Goal: Information Seeking & Learning: Learn about a topic

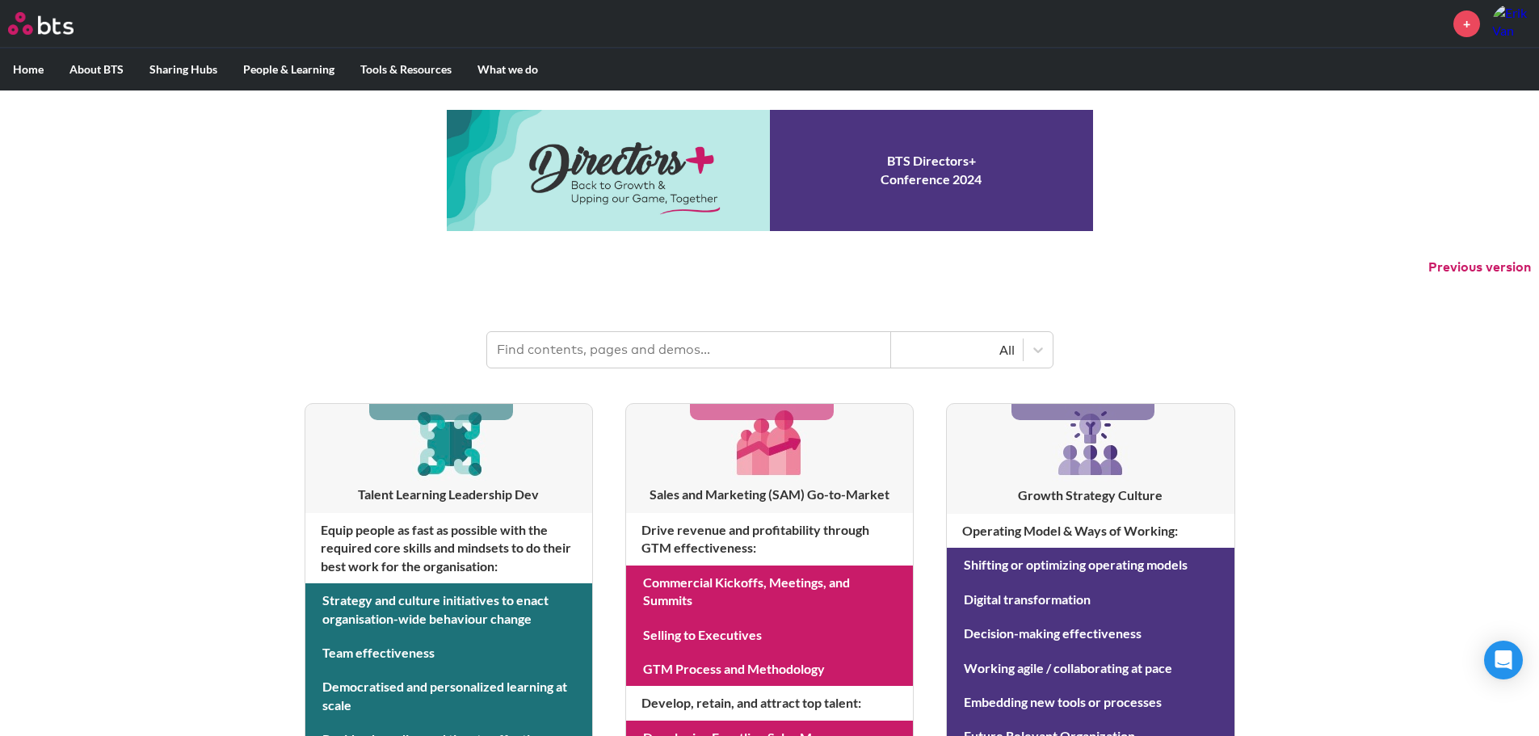
click at [606, 354] on input "text" at bounding box center [689, 350] width 404 height 36
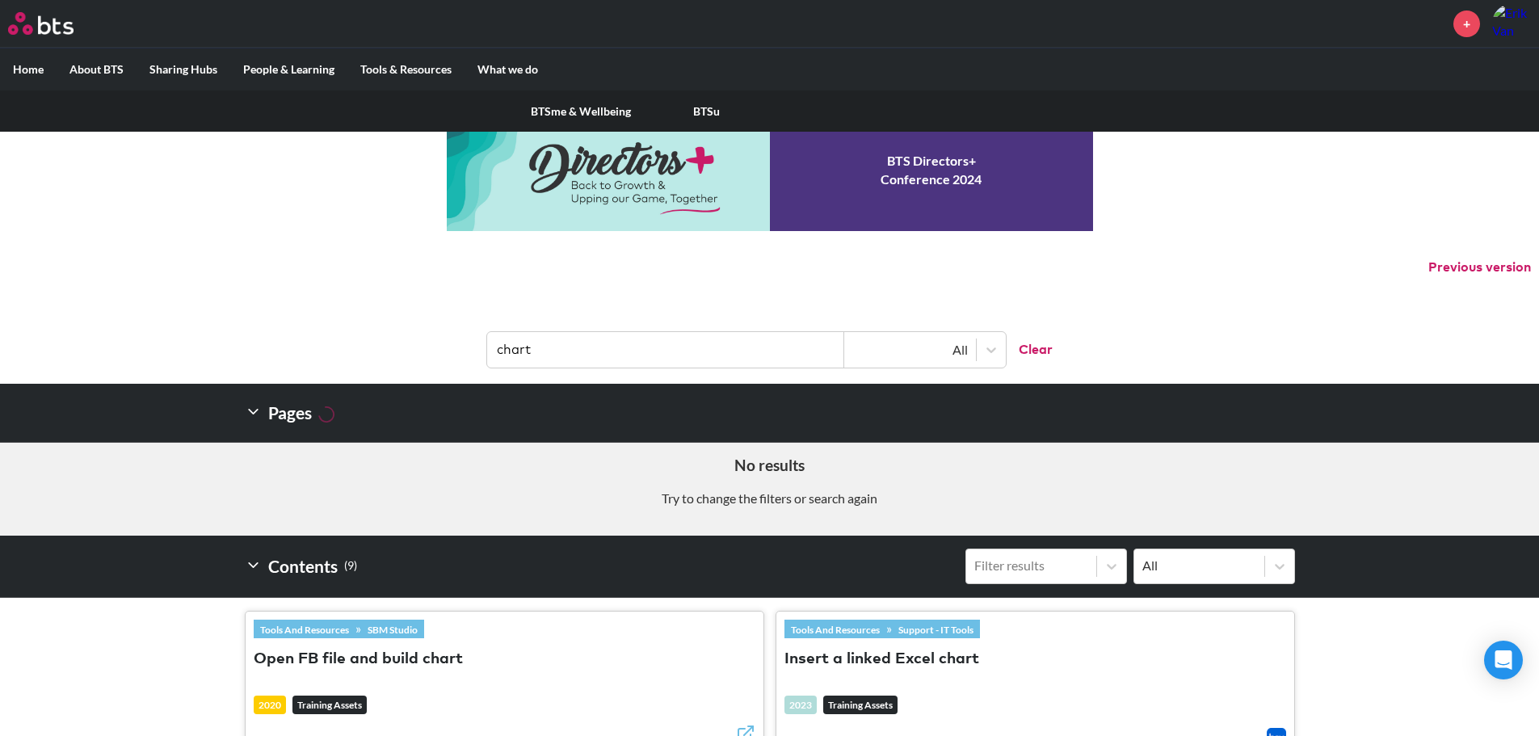
type input "chart"
click at [292, 65] on label "People & Learning" at bounding box center [288, 69] width 117 height 42
click at [0, 0] on input "People & Learning" at bounding box center [0, 0] width 0 height 0
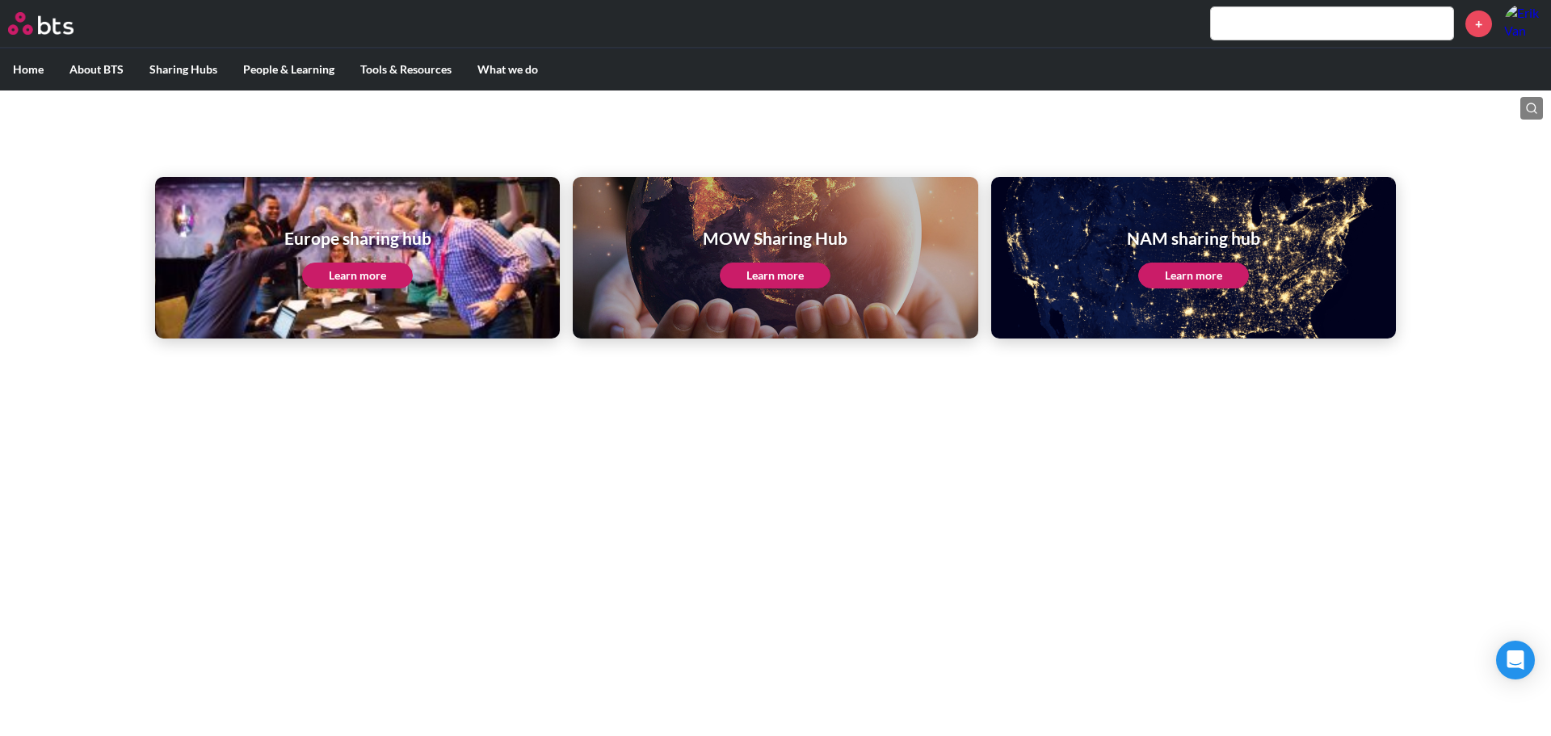
click at [1179, 279] on link "Learn more" at bounding box center [1193, 275] width 111 height 26
click at [341, 272] on link "Learn more" at bounding box center [357, 275] width 111 height 26
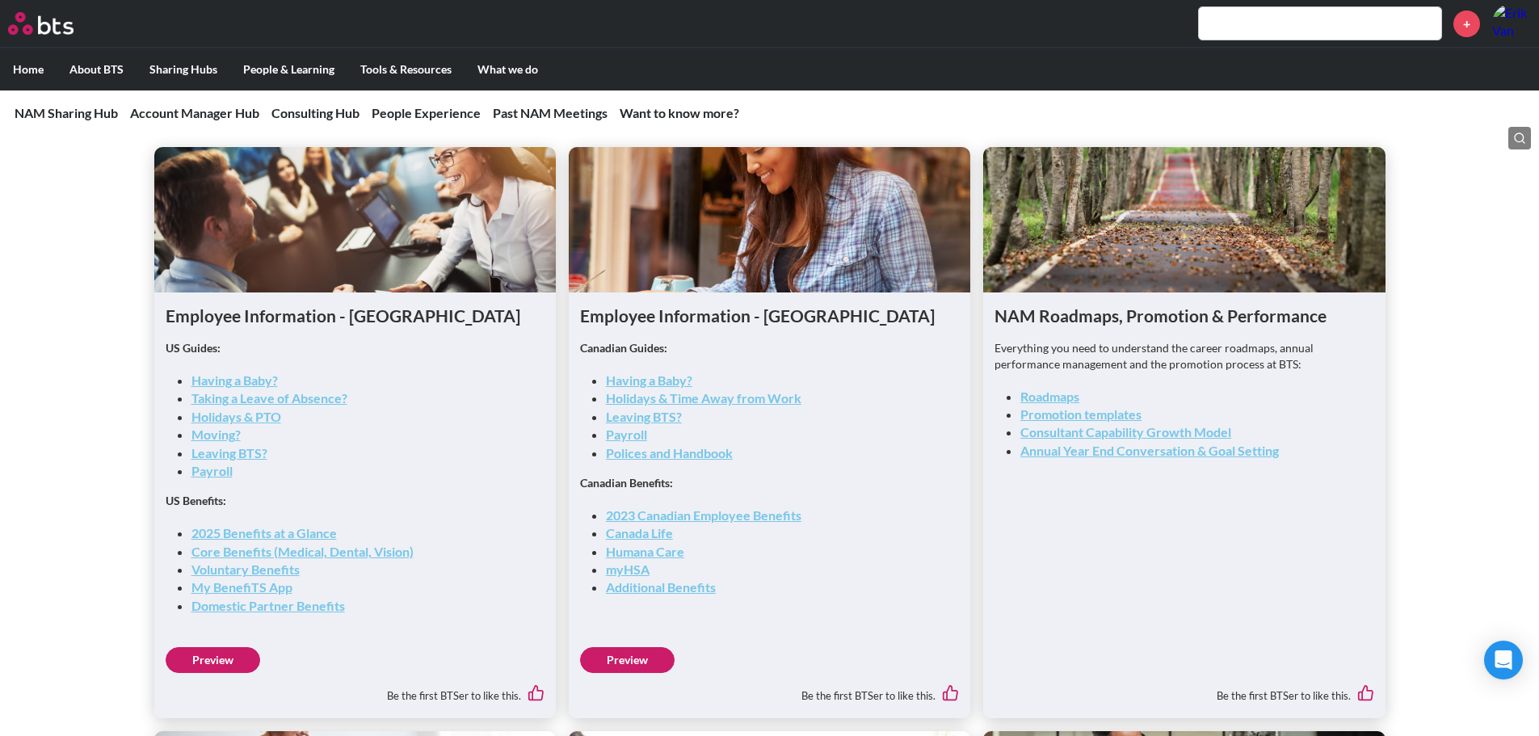
scroll to position [2342, 0]
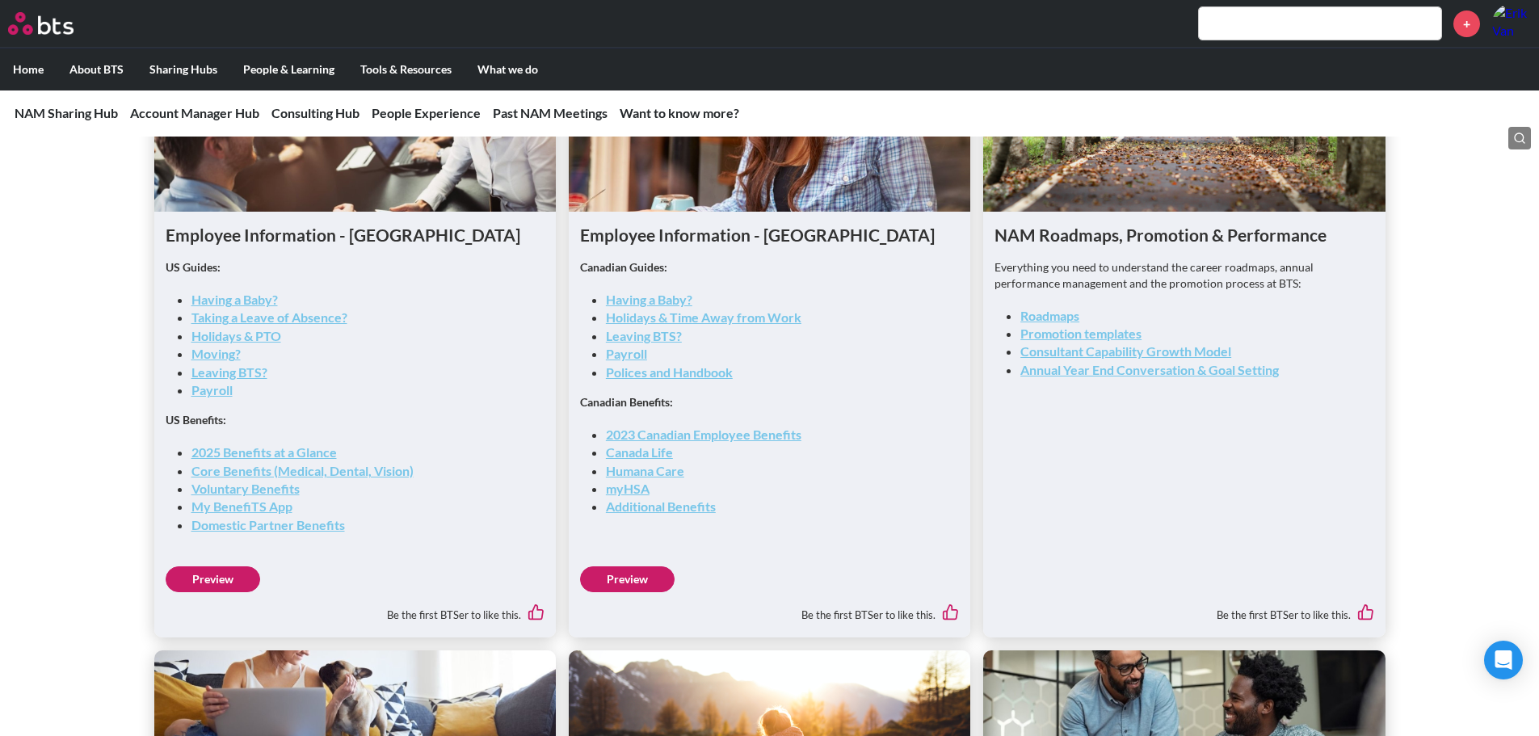
click at [276, 447] on link "2025 Benefits at a Glance" at bounding box center [263, 451] width 145 height 15
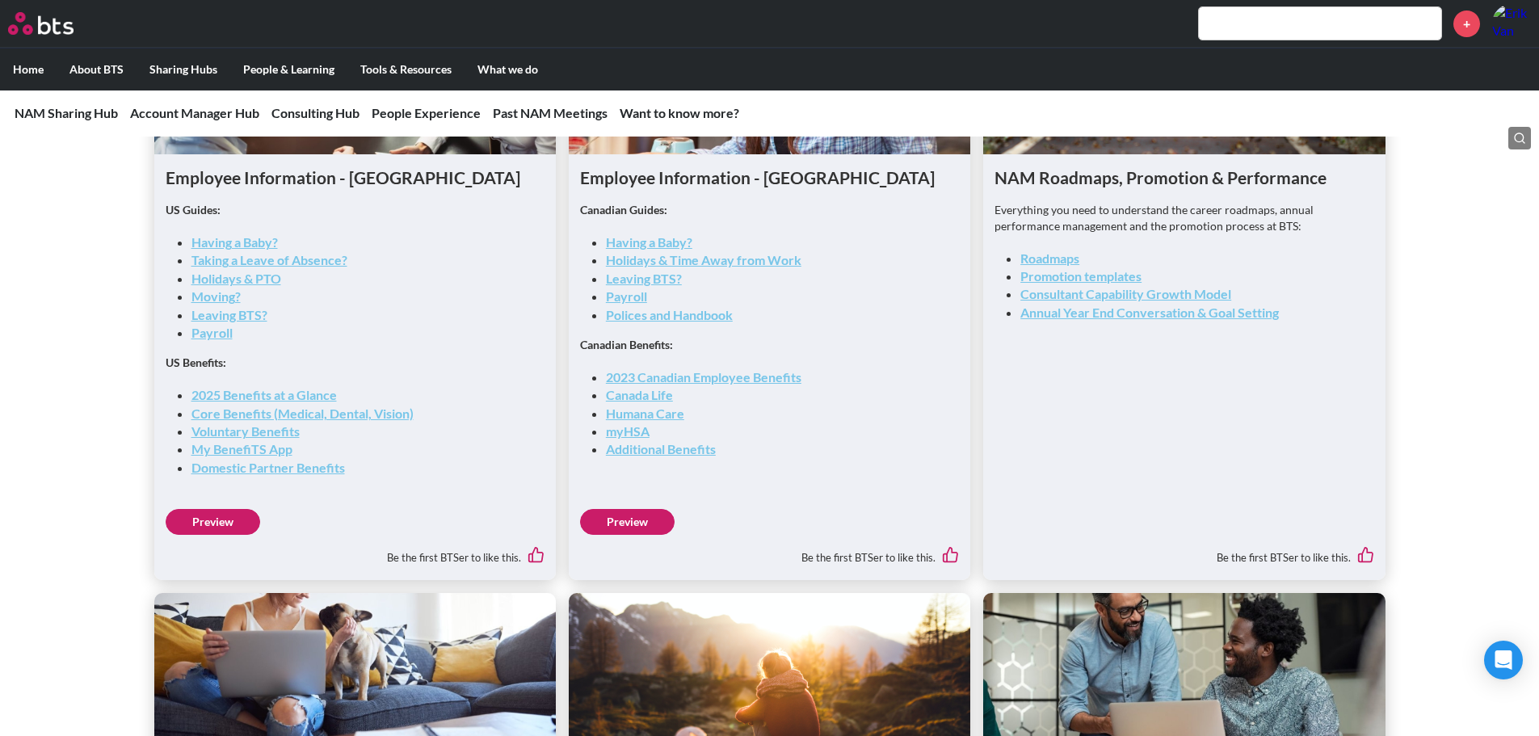
scroll to position [2423, 0]
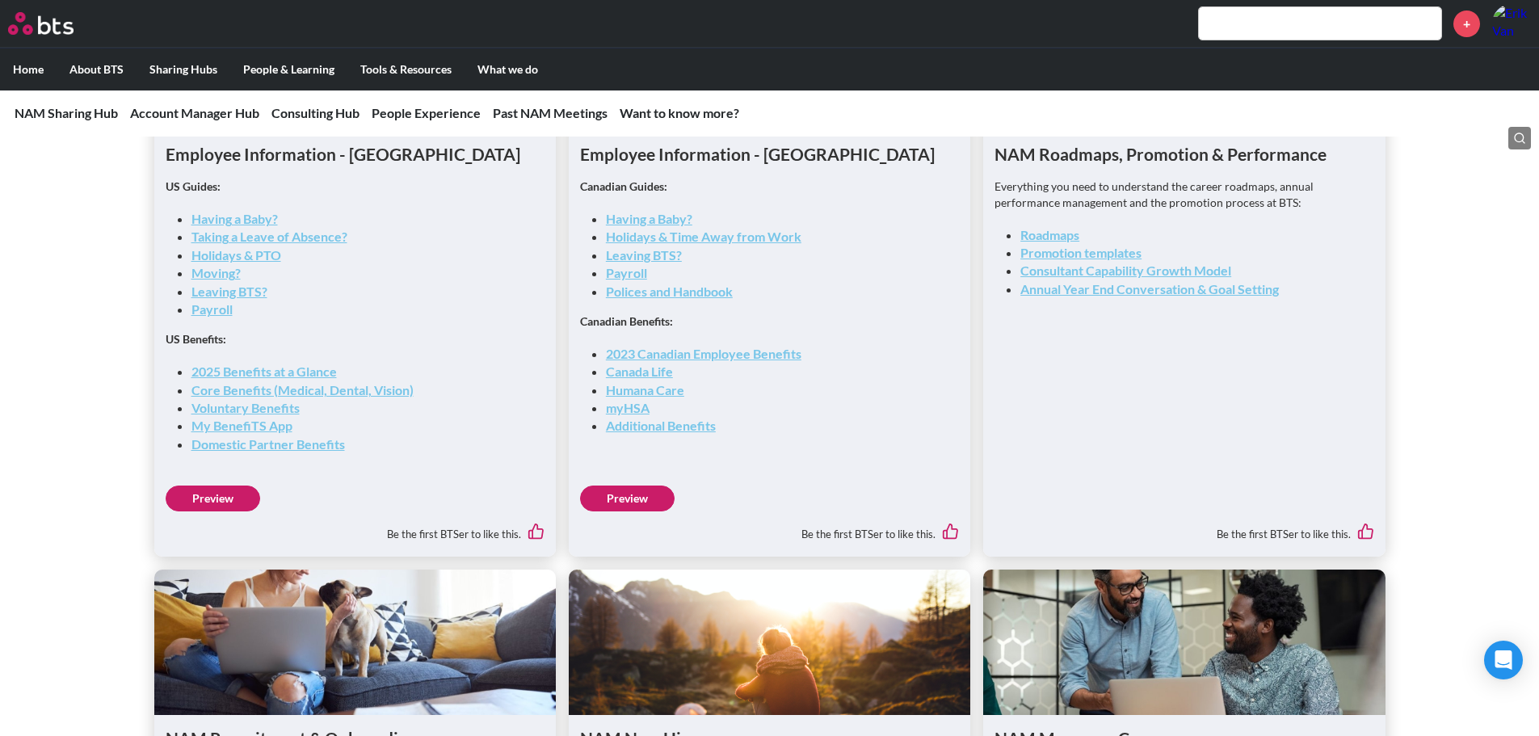
click at [221, 273] on link "Moving?" at bounding box center [215, 272] width 49 height 15
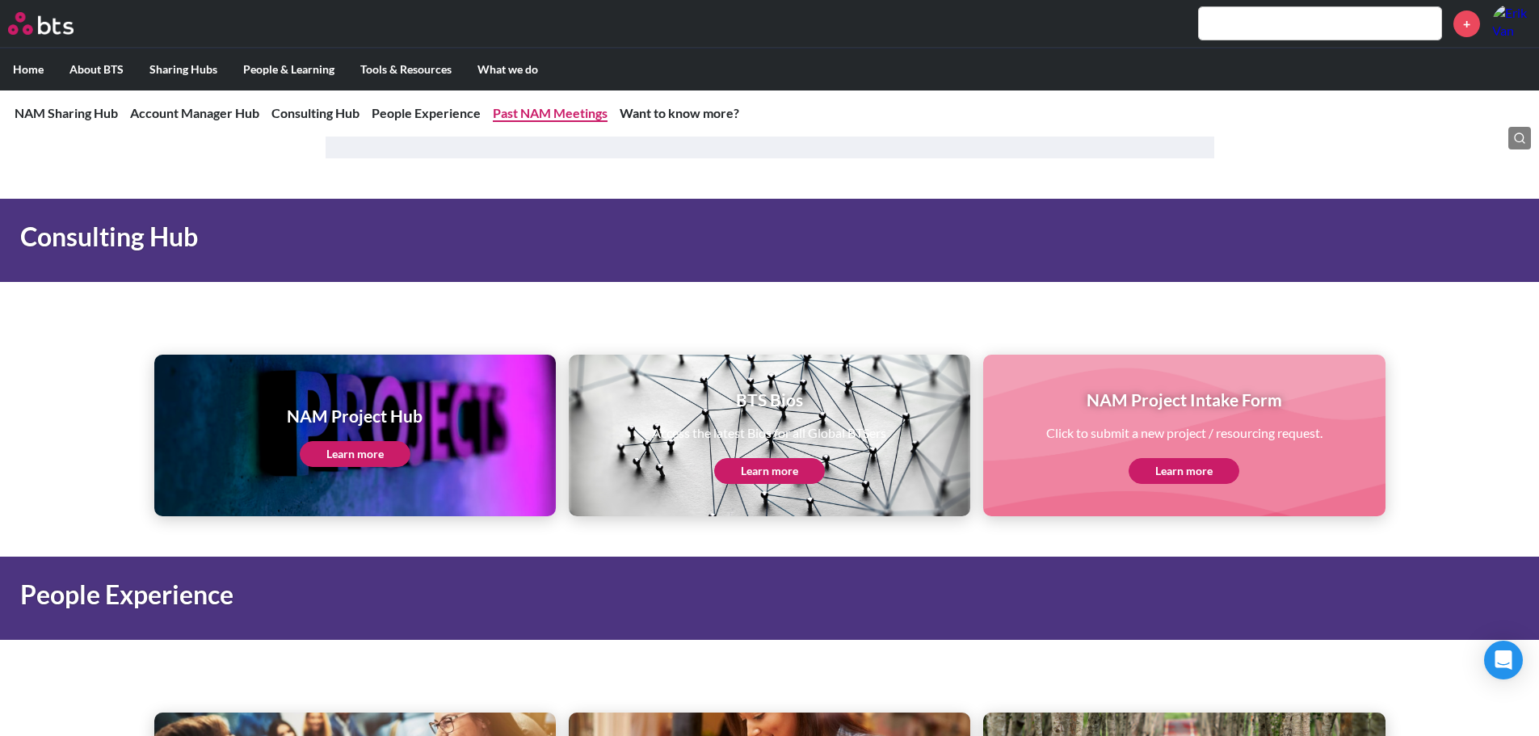
click at [575, 116] on link "Past NAM Meetings" at bounding box center [550, 112] width 115 height 15
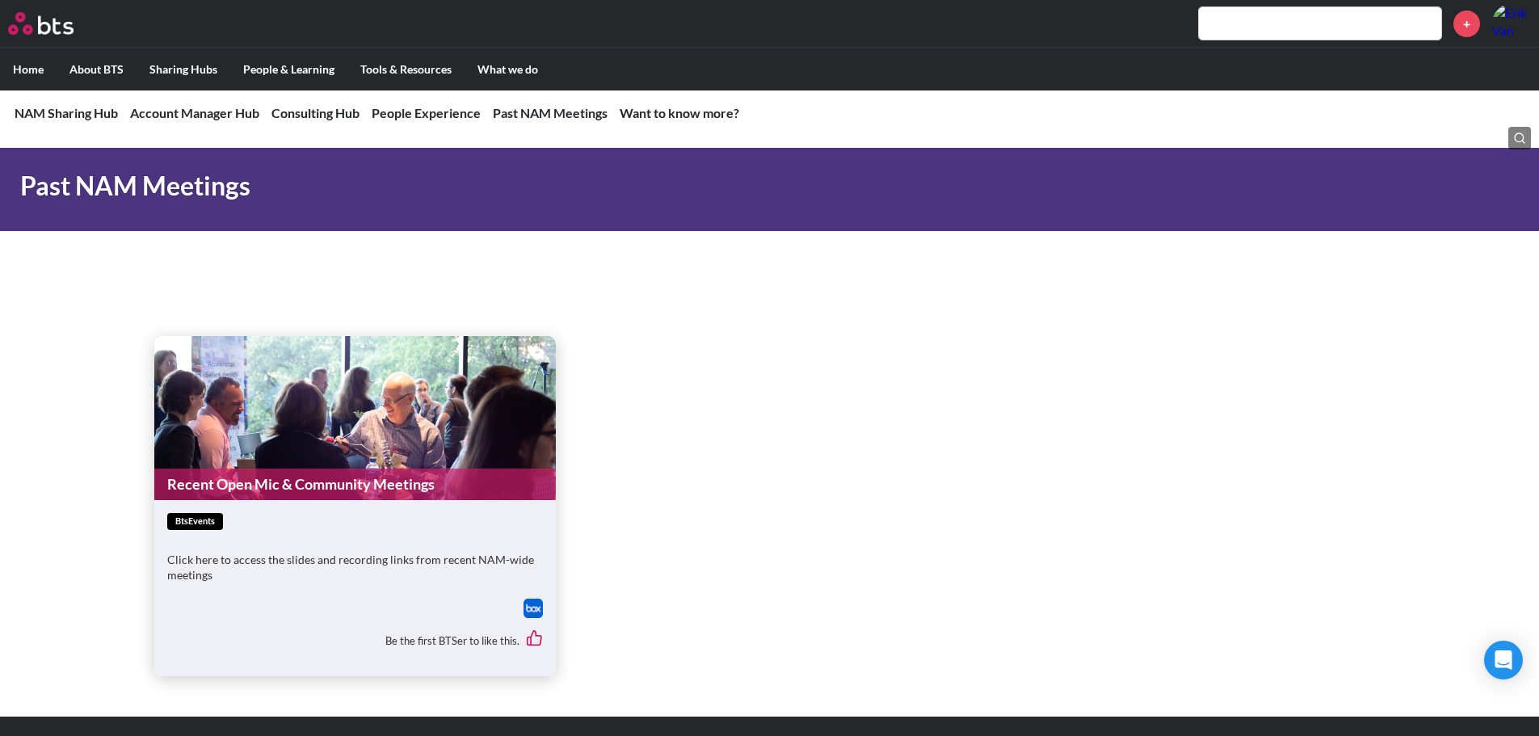
scroll to position [3387, 0]
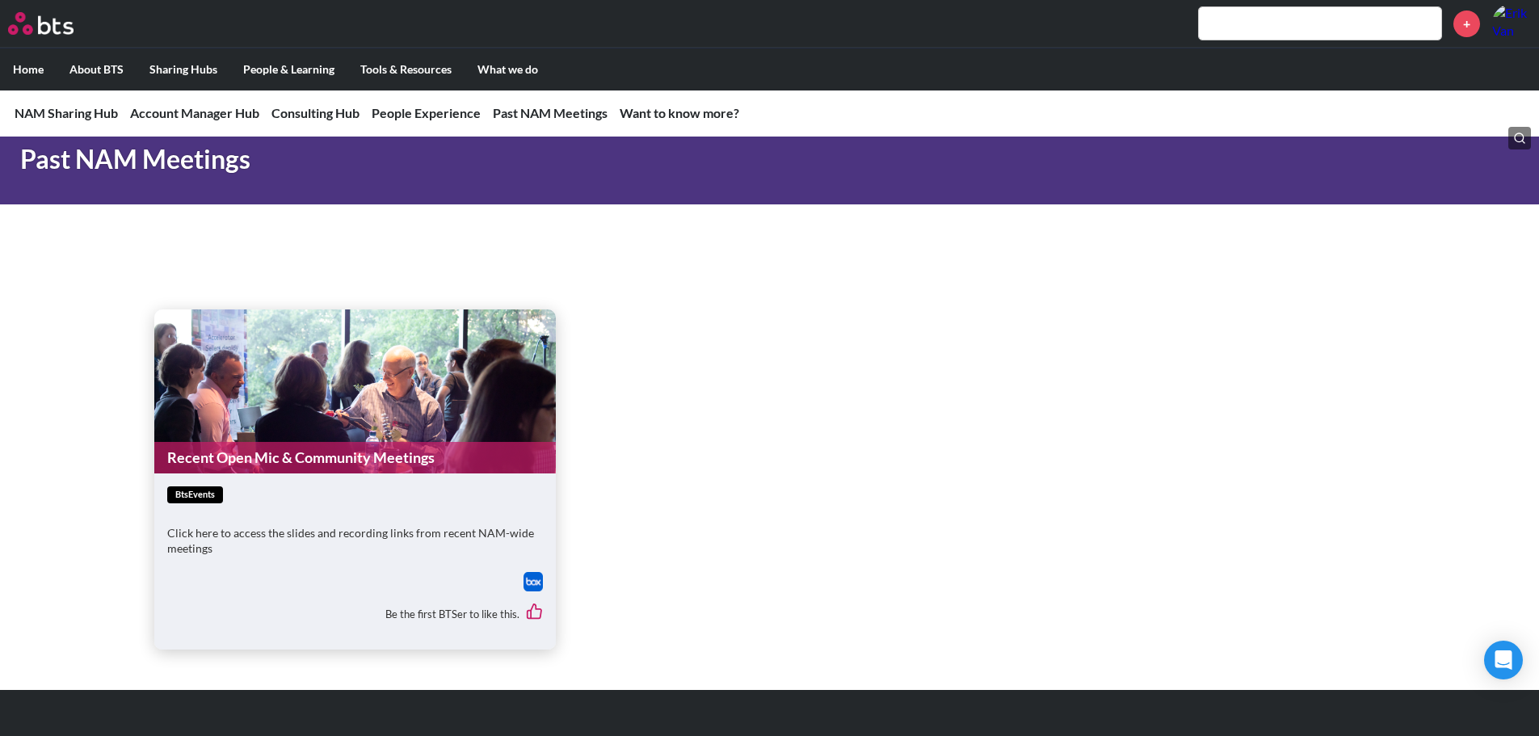
click at [438, 397] on figure "Recent Open Mic & Community Meetings" at bounding box center [354, 391] width 401 height 164
click at [537, 585] on img at bounding box center [532, 581] width 19 height 19
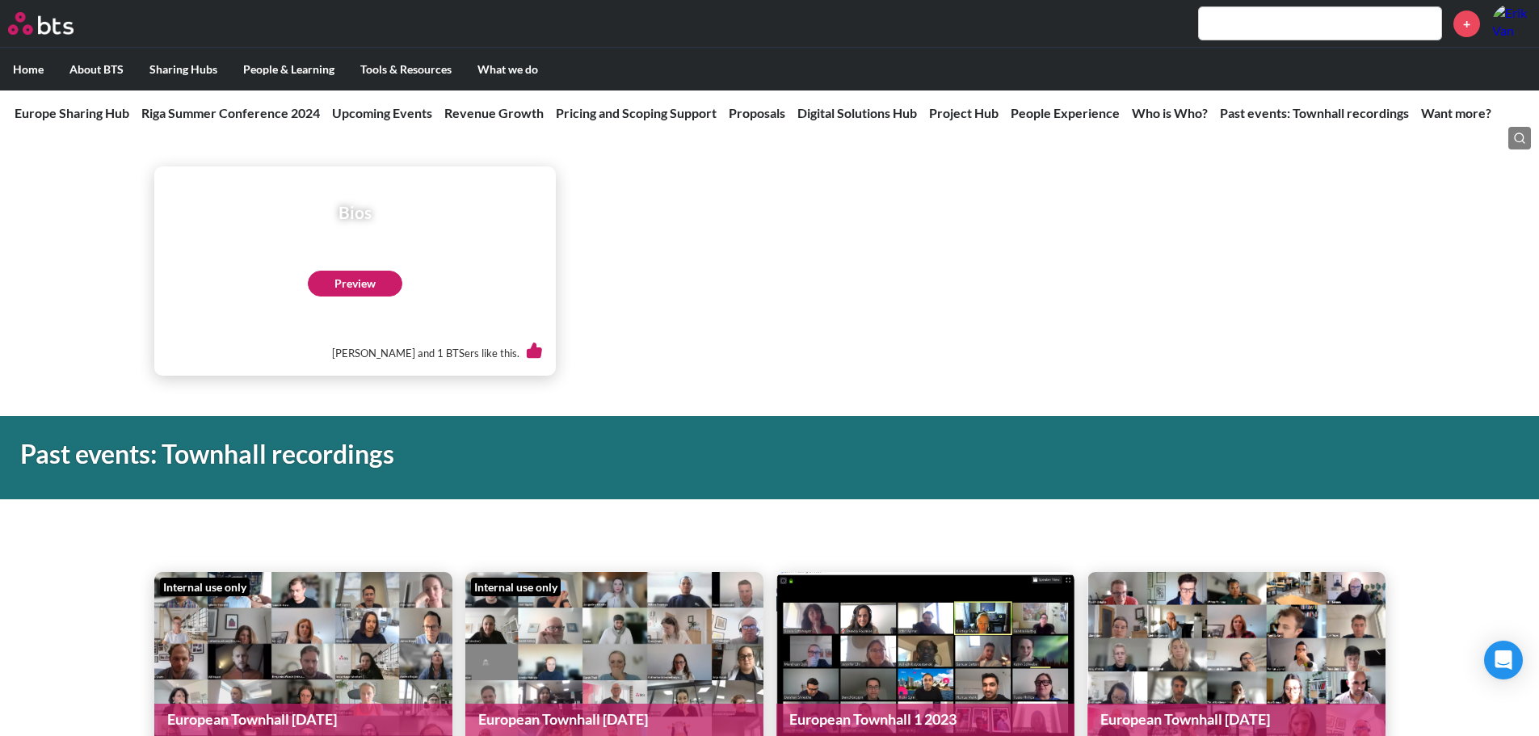
scroll to position [4926, 0]
